Goal: Register for event/course

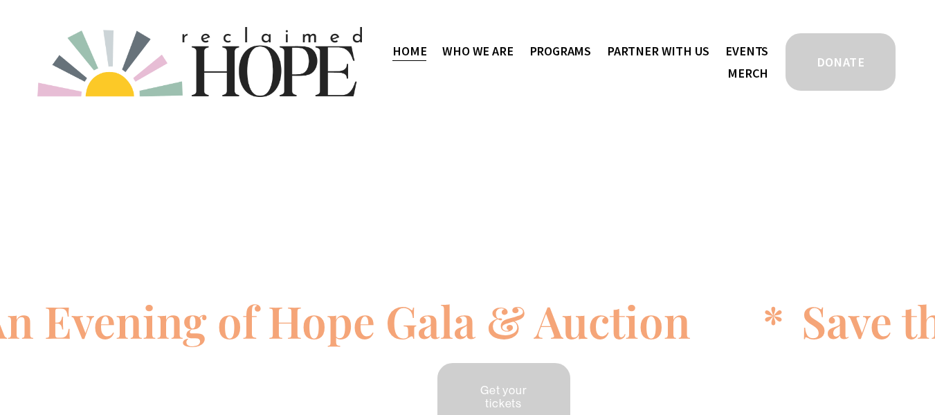
click at [745, 49] on link "Events" at bounding box center [747, 50] width 43 height 23
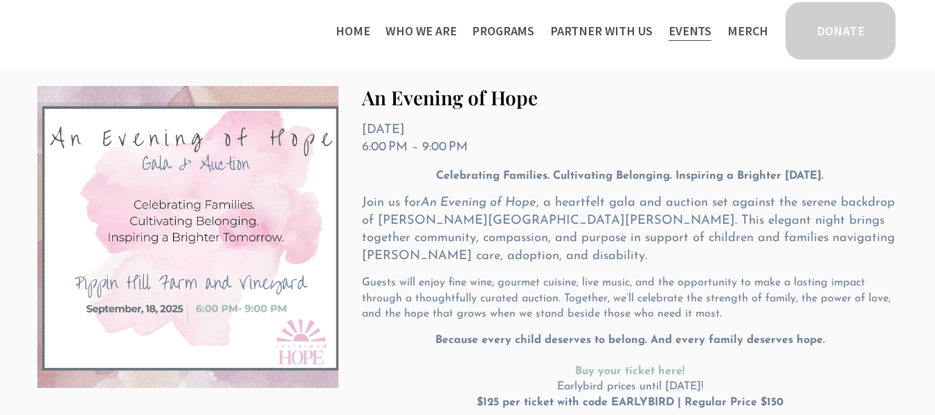
scroll to position [230, 0]
click at [238, 230] on img at bounding box center [187, 238] width 301 height 302
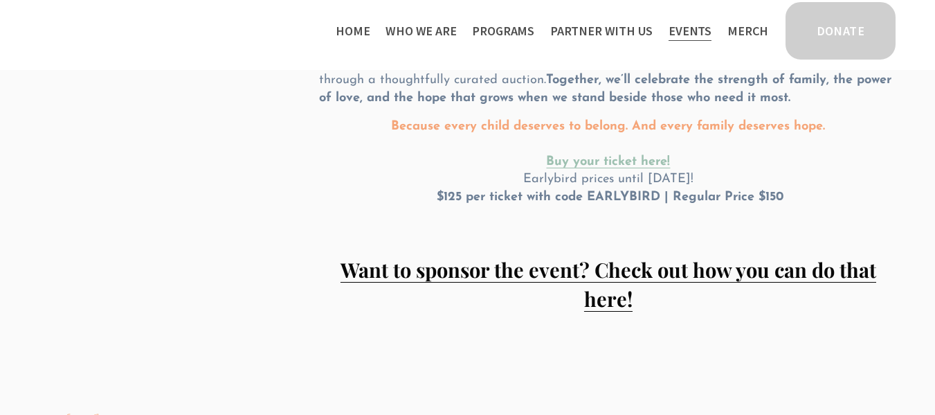
scroll to position [375, 0]
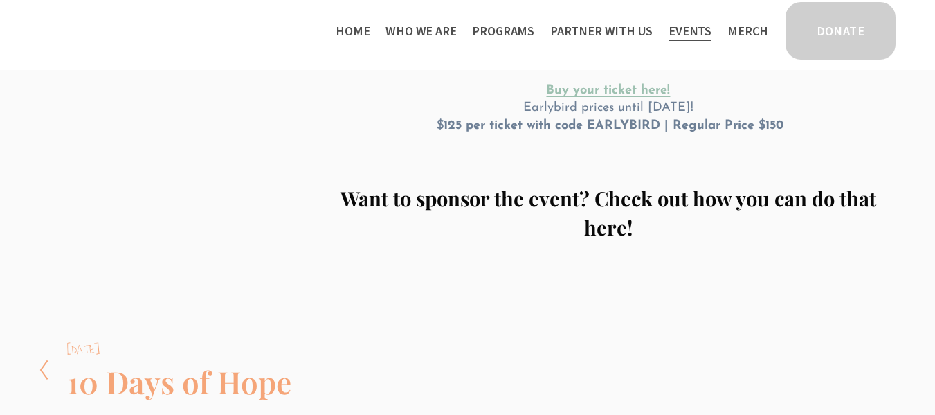
click at [601, 187] on strong "Want to sponsor the event? Check out how you can do that here!" at bounding box center [609, 212] width 536 height 55
